Goal: Information Seeking & Learning: Learn about a topic

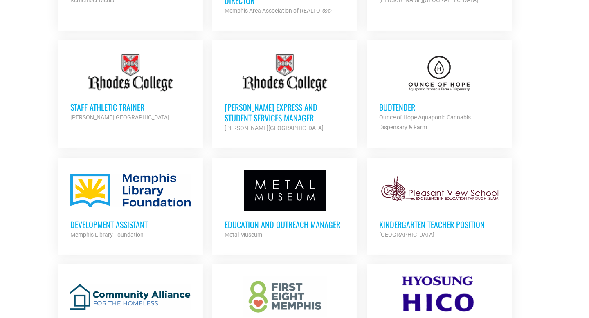
scroll to position [685, 0]
click at [399, 102] on h3 "Budtender" at bounding box center [439, 107] width 120 height 11
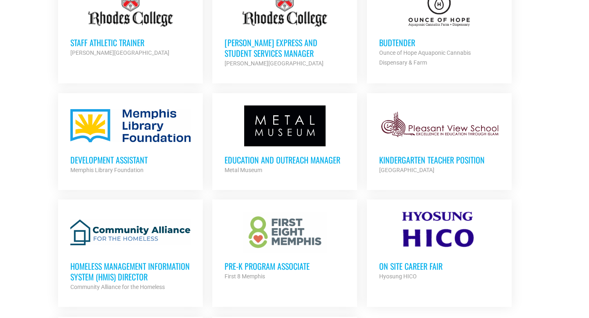
scroll to position [722, 0]
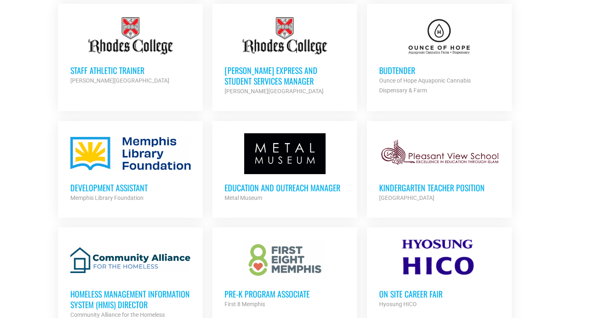
click at [130, 182] on h3 "Development Assistant" at bounding box center [130, 187] width 120 height 11
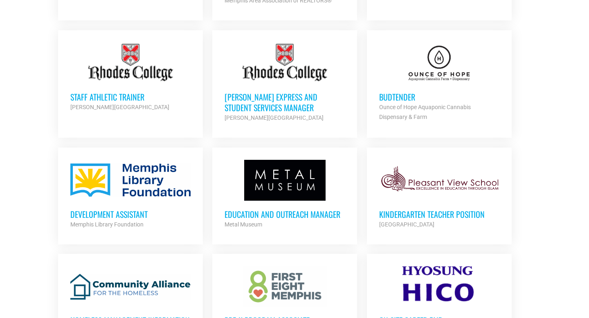
scroll to position [698, 0]
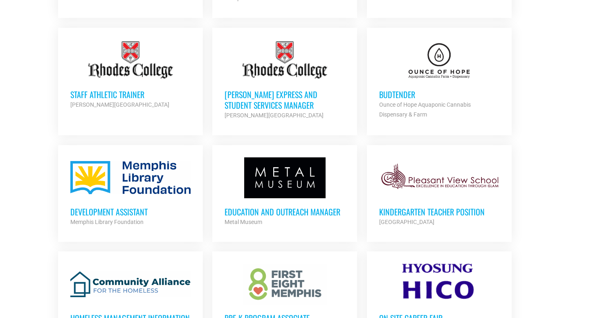
click at [319, 206] on h3 "Education and Outreach Manager" at bounding box center [284, 211] width 120 height 11
